Goal: Task Accomplishment & Management: Use online tool/utility

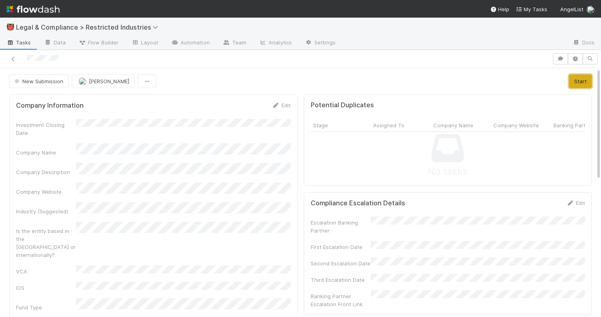
click at [580, 82] on button "Start" at bounding box center [580, 81] width 23 height 14
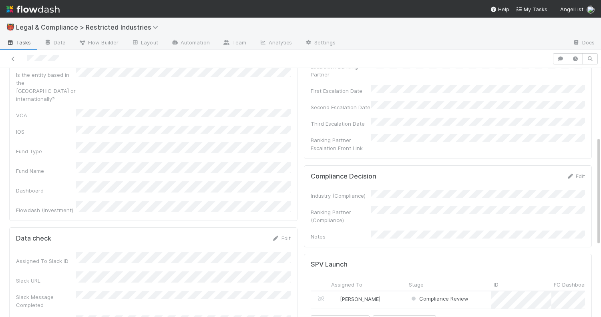
scroll to position [157, 0]
click at [576, 172] on link "Edit" at bounding box center [575, 175] width 19 height 6
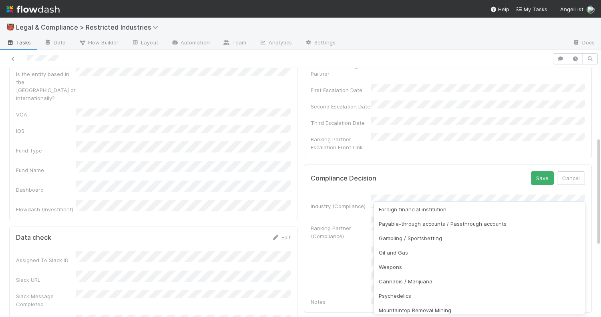
scroll to position [147, 0]
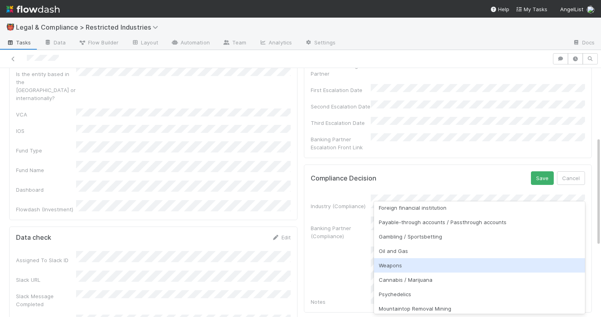
click at [445, 267] on div "Weapons" at bounding box center [479, 265] width 211 height 14
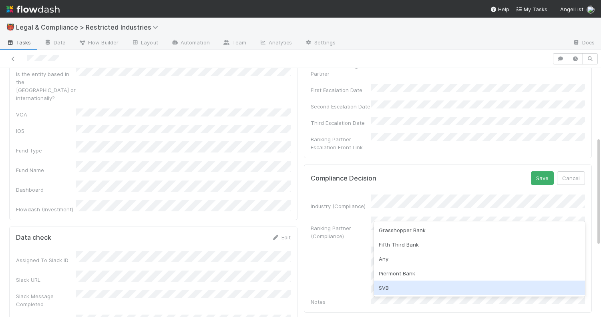
click at [430, 285] on div "SVB" at bounding box center [479, 288] width 211 height 14
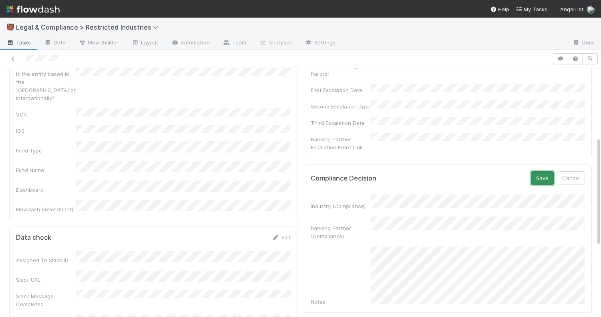
click at [542, 171] on button "Save" at bounding box center [542, 178] width 23 height 14
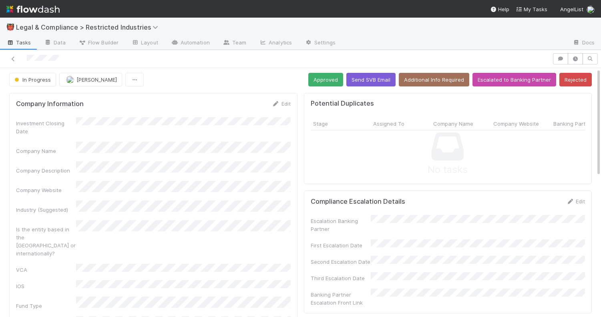
scroll to position [0, 0]
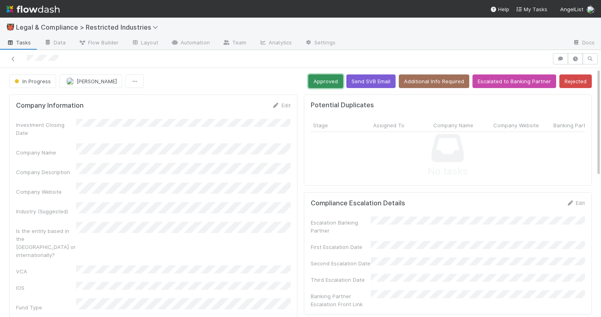
click at [328, 80] on button "Approved" at bounding box center [325, 81] width 35 height 14
